Goal: Check status: Check status

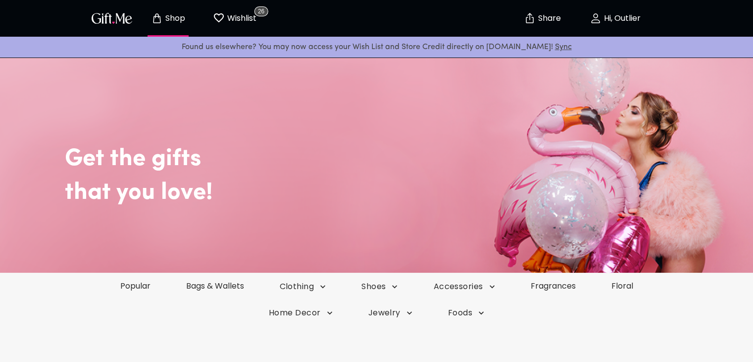
click at [612, 17] on p "Hi, Outlier" at bounding box center [621, 18] width 39 height 8
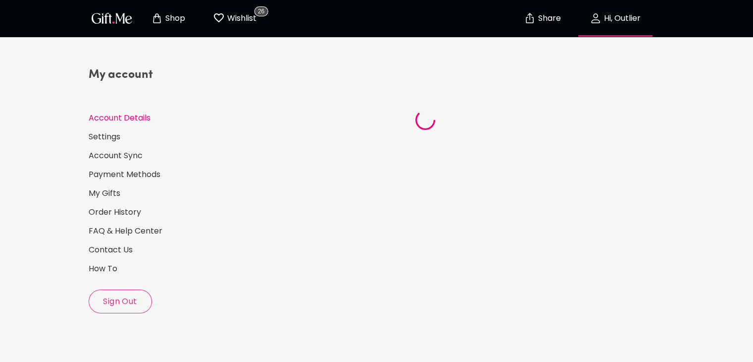
select select "1988"
select select "November"
select select "15"
select select "US"
select select "VA"
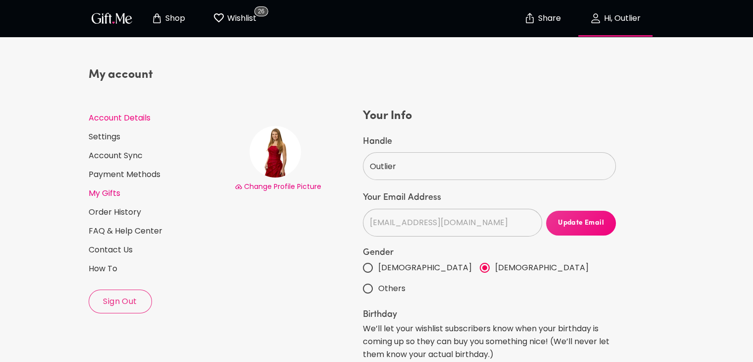
click at [105, 188] on link "My Gifts" at bounding box center [158, 193] width 138 height 11
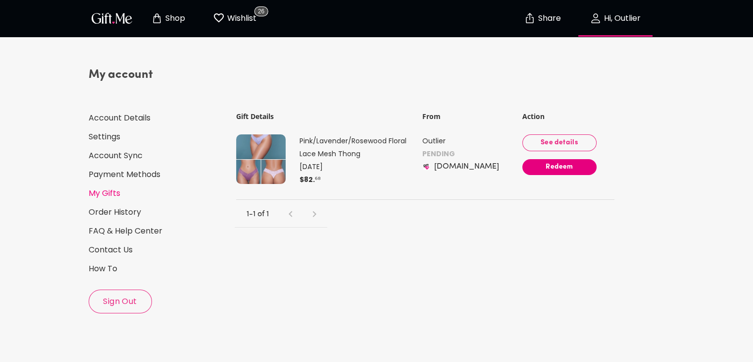
click at [552, 137] on span "See details" at bounding box center [559, 142] width 58 height 11
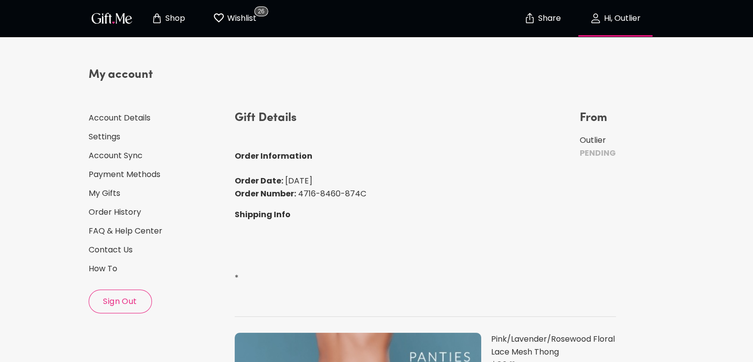
click at [460, 155] on div "Gift Details Order Information Order Date: [DATE] Order Number: 4716-8460-874C …" at bounding box center [426, 205] width 382 height 190
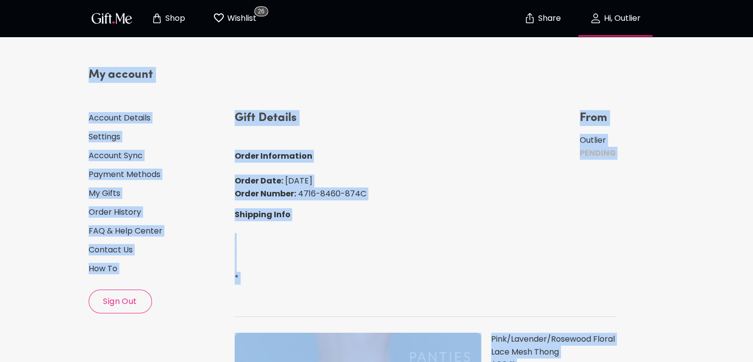
copy div "My account Account Details Settings Account Sync Payment Methods My Gifts Order…"
drag, startPoint x: 673, startPoint y: 299, endPoint x: 659, endPoint y: 294, distance: 14.7
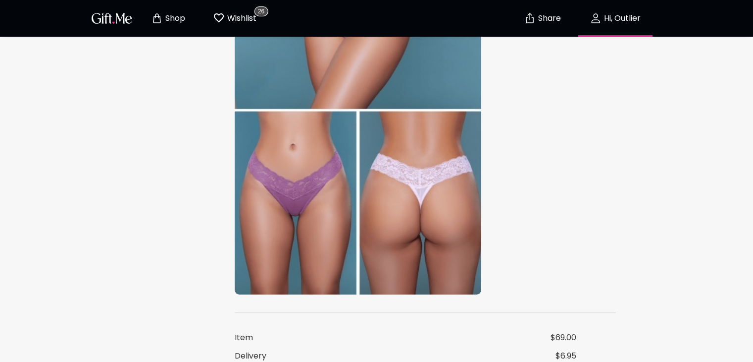
scroll to position [514, 0]
